Goal: Information Seeking & Learning: Find specific fact

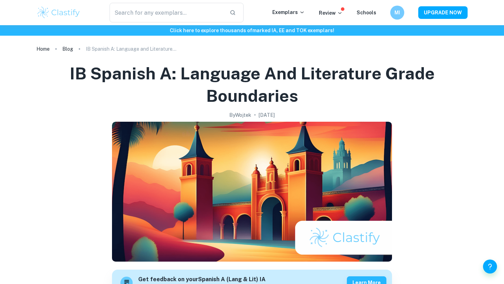
click at [320, 91] on h1 "IB Spanish A: Language and Literature Grade Boundaries" at bounding box center [252, 84] width 414 height 45
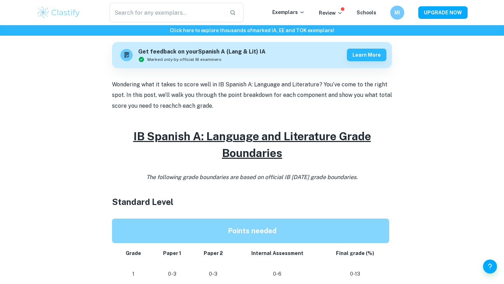
scroll to position [267, 0]
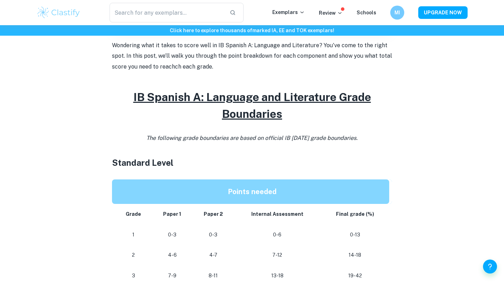
click at [302, 130] on p at bounding box center [252, 128] width 280 height 11
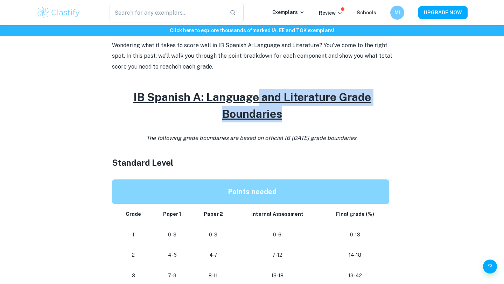
drag, startPoint x: 257, startPoint y: 99, endPoint x: 313, endPoint y: 116, distance: 59.0
click at [314, 116] on h2 "IB Spanish A: Language and Literature Grade Boundaries" at bounding box center [252, 106] width 280 height 34
click at [294, 114] on h2 "IB Spanish A: Language and Literature Grade Boundaries" at bounding box center [252, 106] width 280 height 34
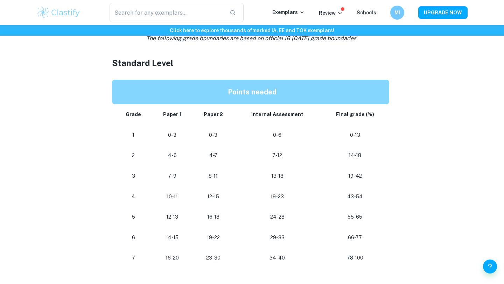
scroll to position [370, 0]
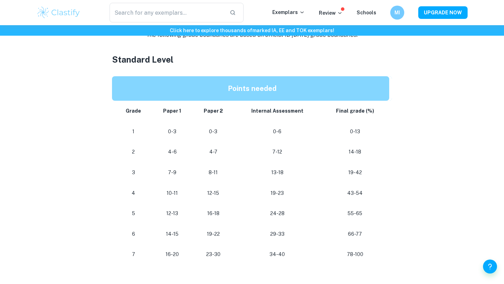
click at [260, 64] on h3 "Standard Level" at bounding box center [252, 59] width 280 height 13
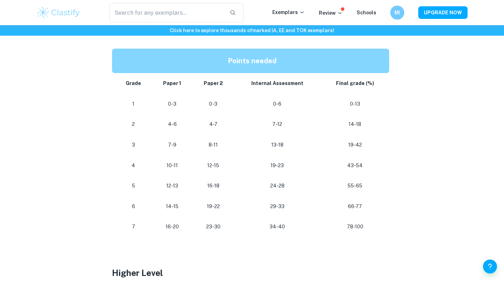
scroll to position [398, 0]
click at [163, 225] on p "16-20" at bounding box center [172, 226] width 29 height 9
click at [419, 102] on div "IB Spanish A: Language and Literature Grade Boundaries By [PERSON_NAME] • [DATE…" at bounding box center [251, 136] width 431 height 960
